Goal: Transaction & Acquisition: Purchase product/service

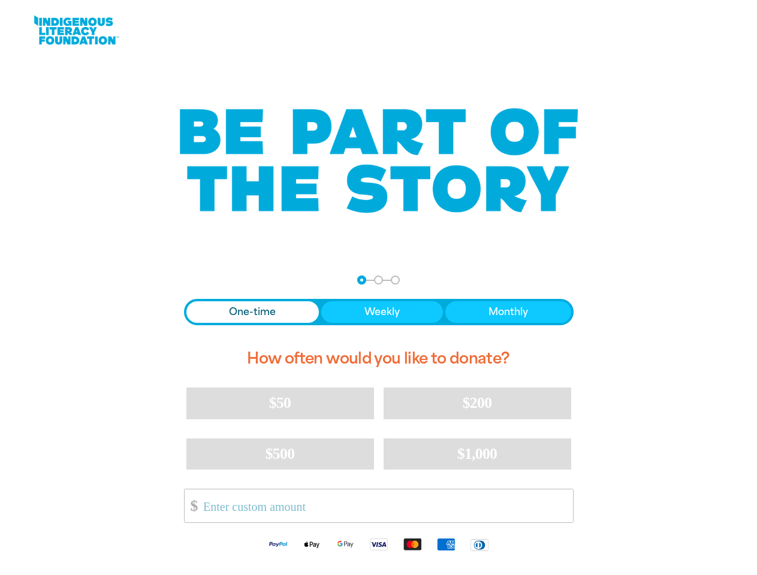
click at [378, 288] on div "arrow_back Back Step 1 Step 2 Step 3 One-time Weekly Monthly How often would yo…" at bounding box center [379, 418] width 420 height 315
click at [200, 281] on div "arrow_back Back Step 1 Step 2 Step 3" at bounding box center [379, 280] width 390 height 9
click at [361, 280] on div "Navigate to step 1 of 3 to enter your donation amount" at bounding box center [361, 280] width 3 height 3
click at [252, 312] on span "One-time" at bounding box center [252, 312] width 47 height 14
click at [381, 312] on span "Weekly" at bounding box center [381, 312] width 35 height 14
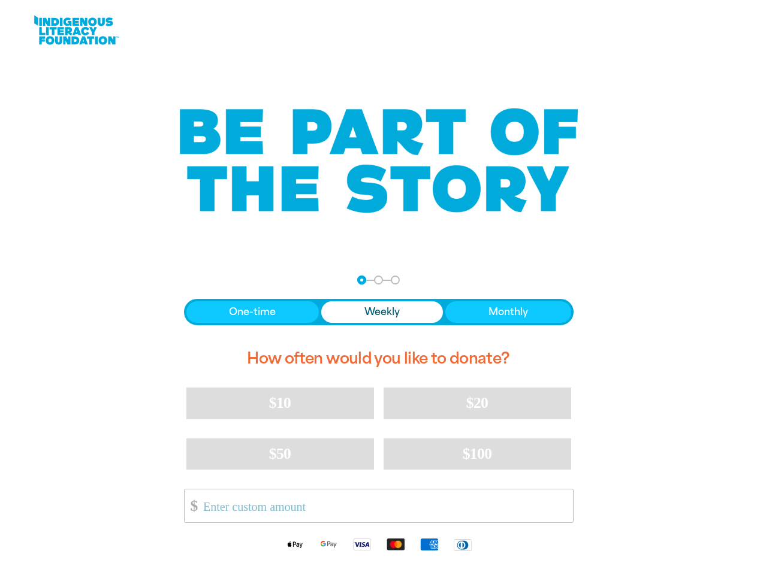
click at [508, 312] on span "Monthly" at bounding box center [509, 312] width 40 height 14
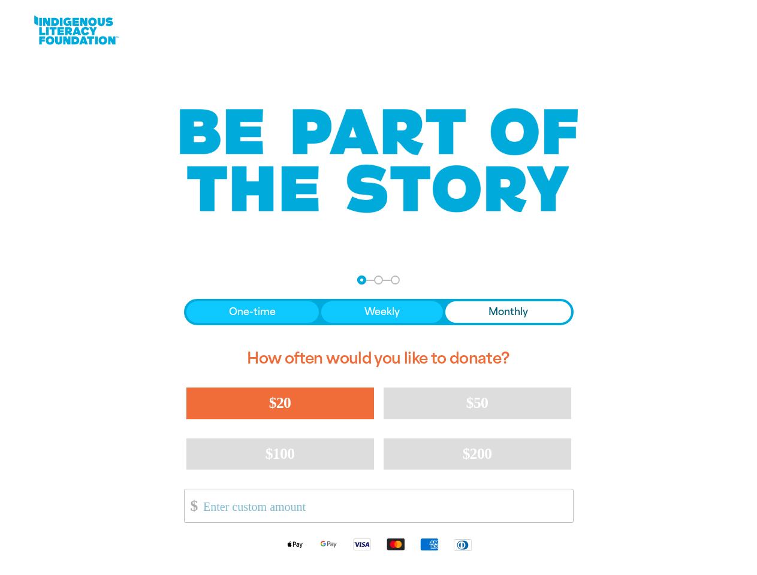
click at [280, 403] on span "$20" at bounding box center [280, 402] width 22 height 17
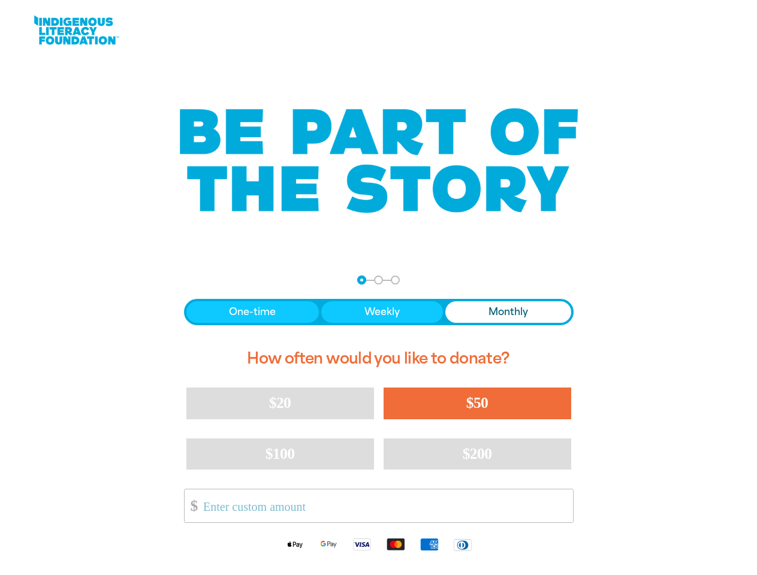
click at [477, 403] on span "$50" at bounding box center [477, 402] width 22 height 17
